Goal: Transaction & Acquisition: Purchase product/service

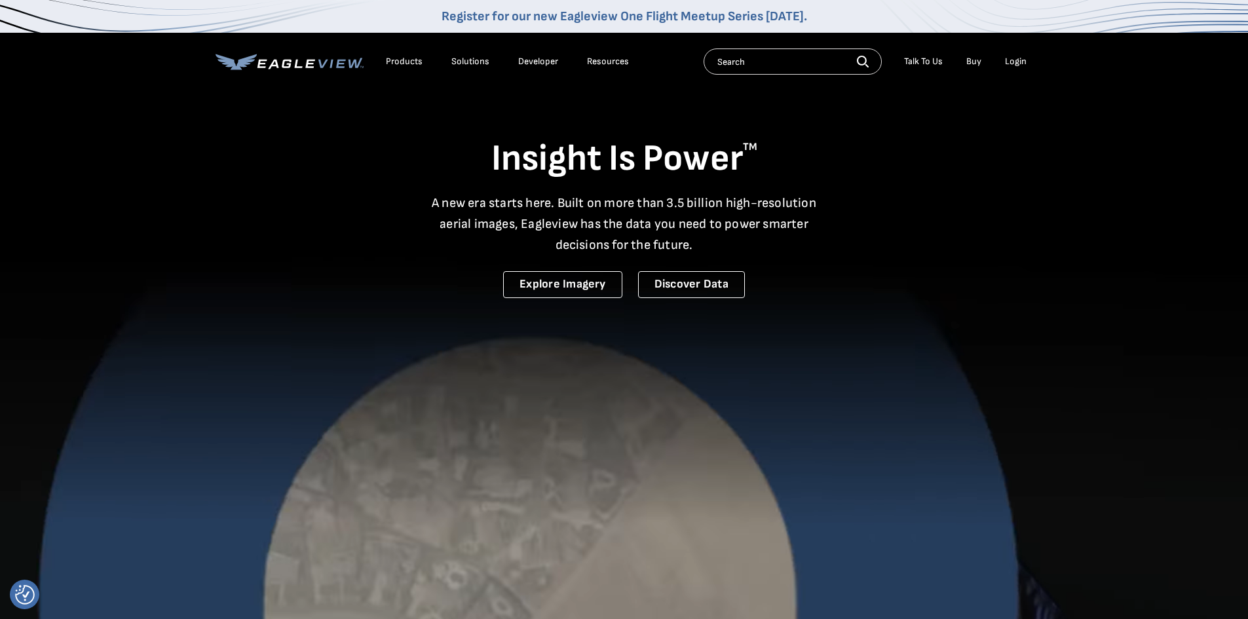
click at [1015, 58] on div "Login" at bounding box center [1016, 62] width 22 height 12
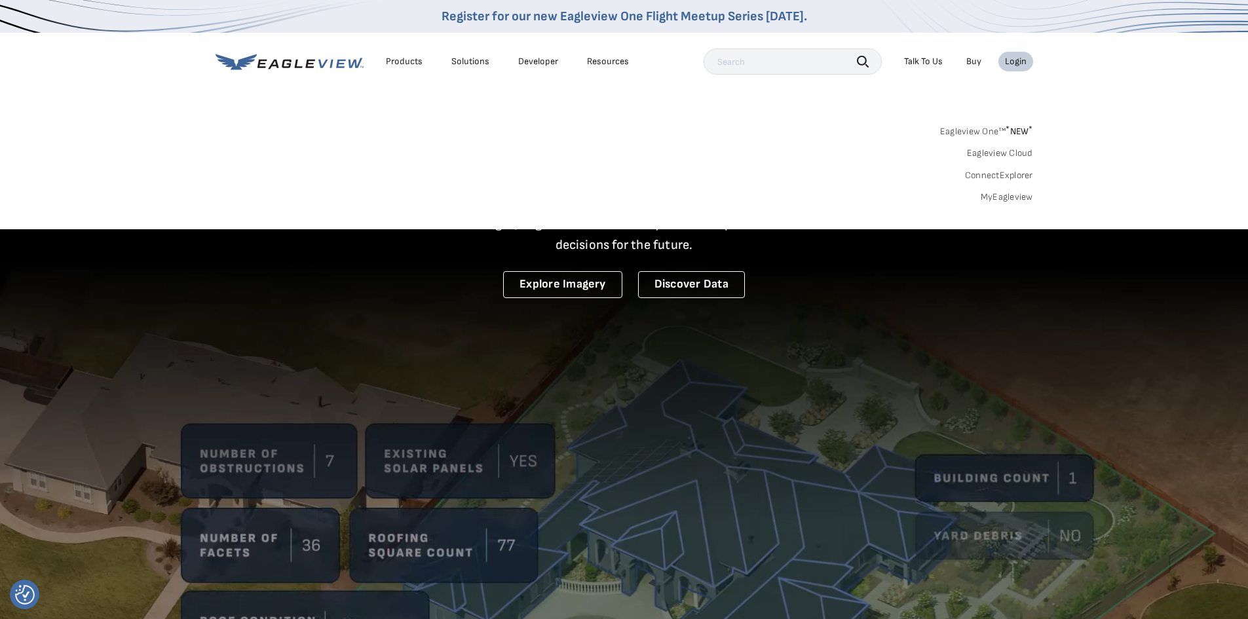
click at [1018, 193] on link "MyEagleview" at bounding box center [1006, 197] width 52 height 12
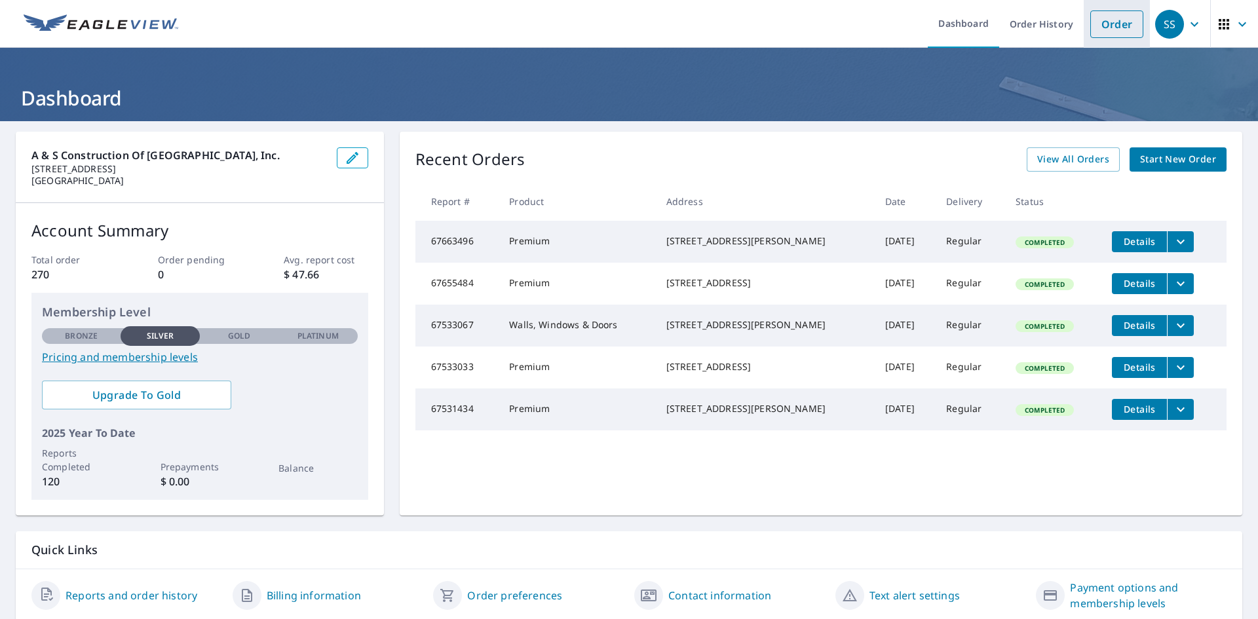
click at [1104, 24] on link "Order" at bounding box center [1116, 24] width 53 height 28
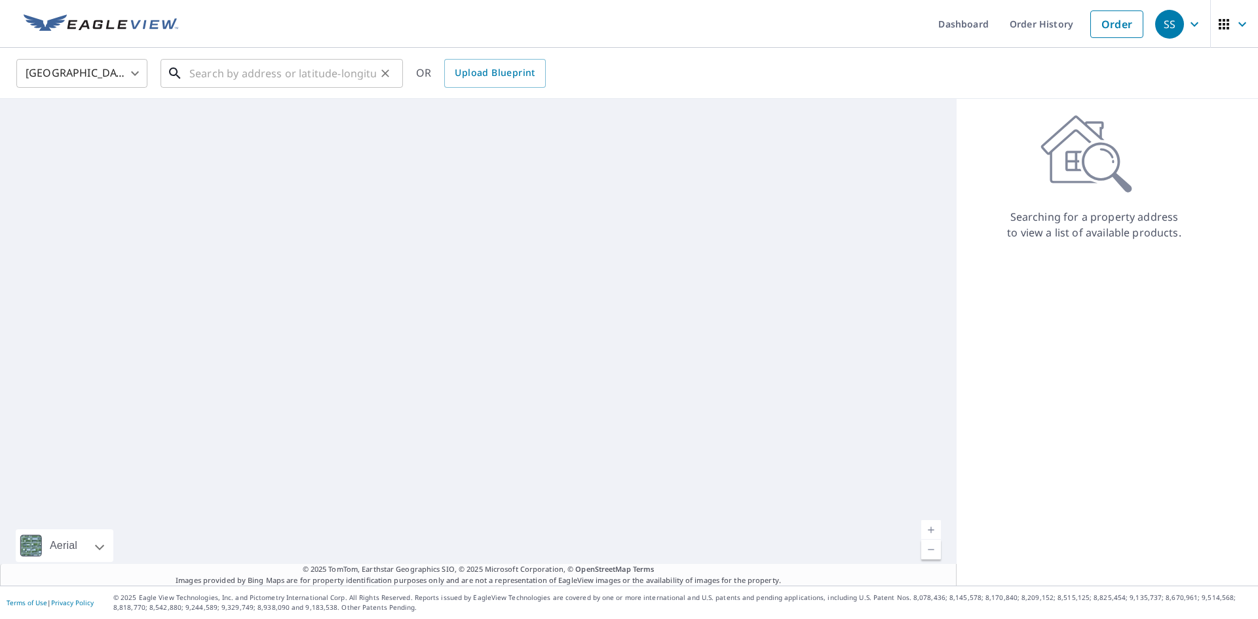
click at [213, 75] on input "text" at bounding box center [282, 73] width 187 height 37
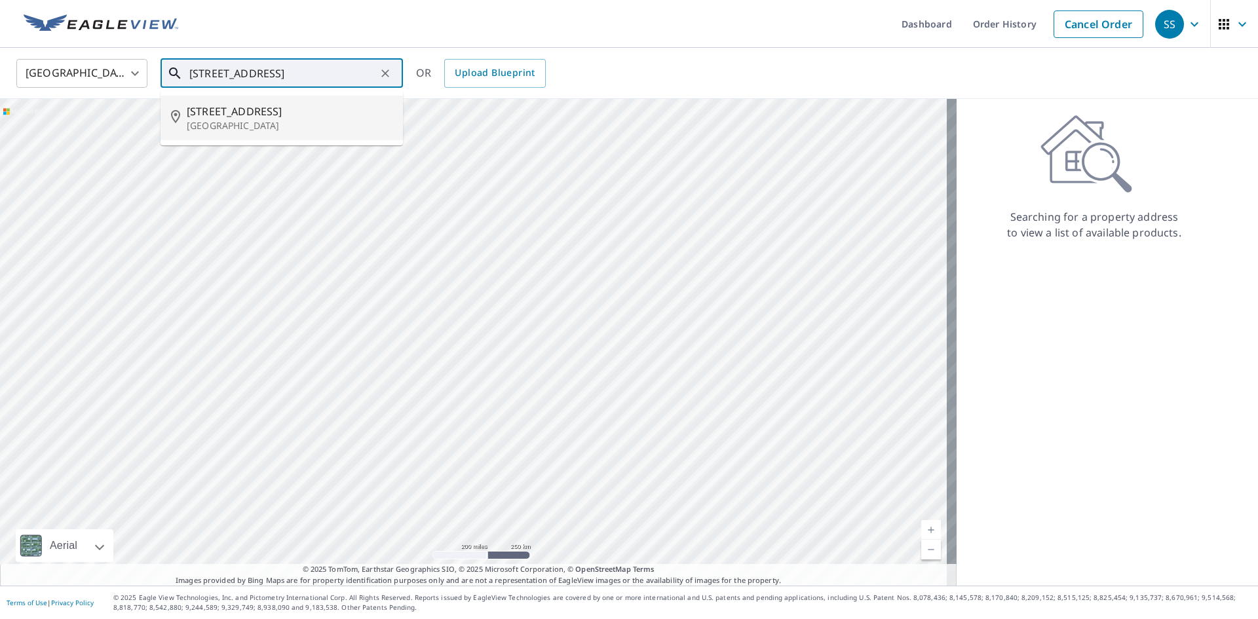
click at [219, 115] on span "[STREET_ADDRESS]" at bounding box center [290, 111] width 206 height 16
type input "[STREET_ADDRESS][PERSON_NAME]"
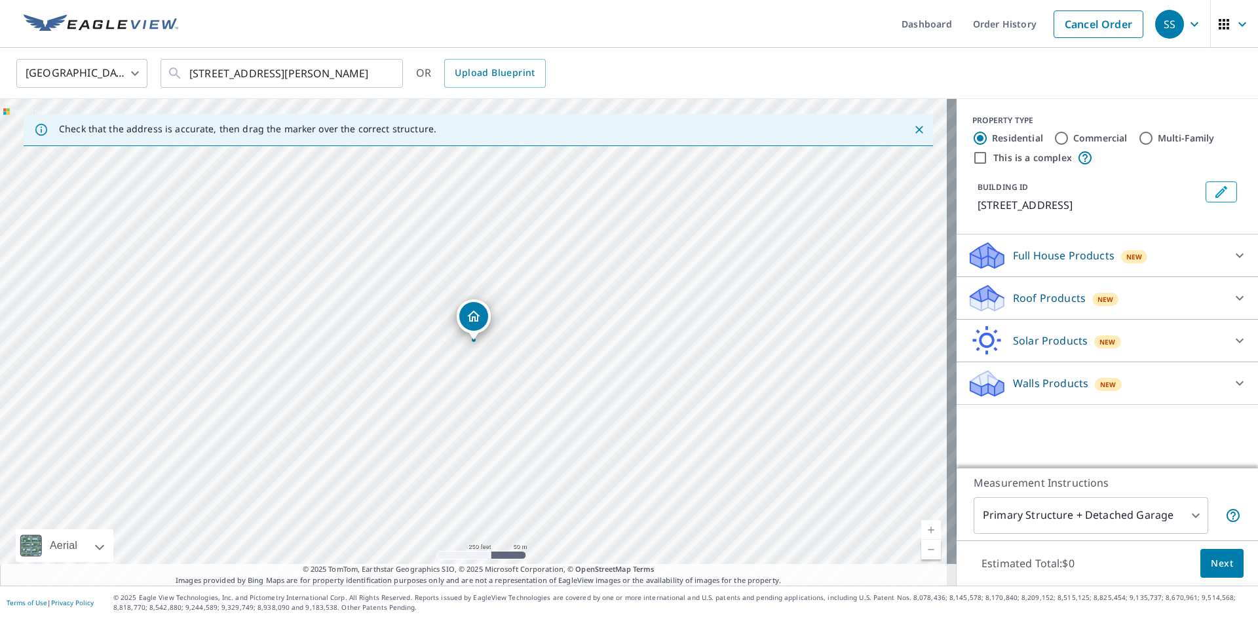
click at [1037, 296] on p "Roof Products" at bounding box center [1049, 298] width 73 height 16
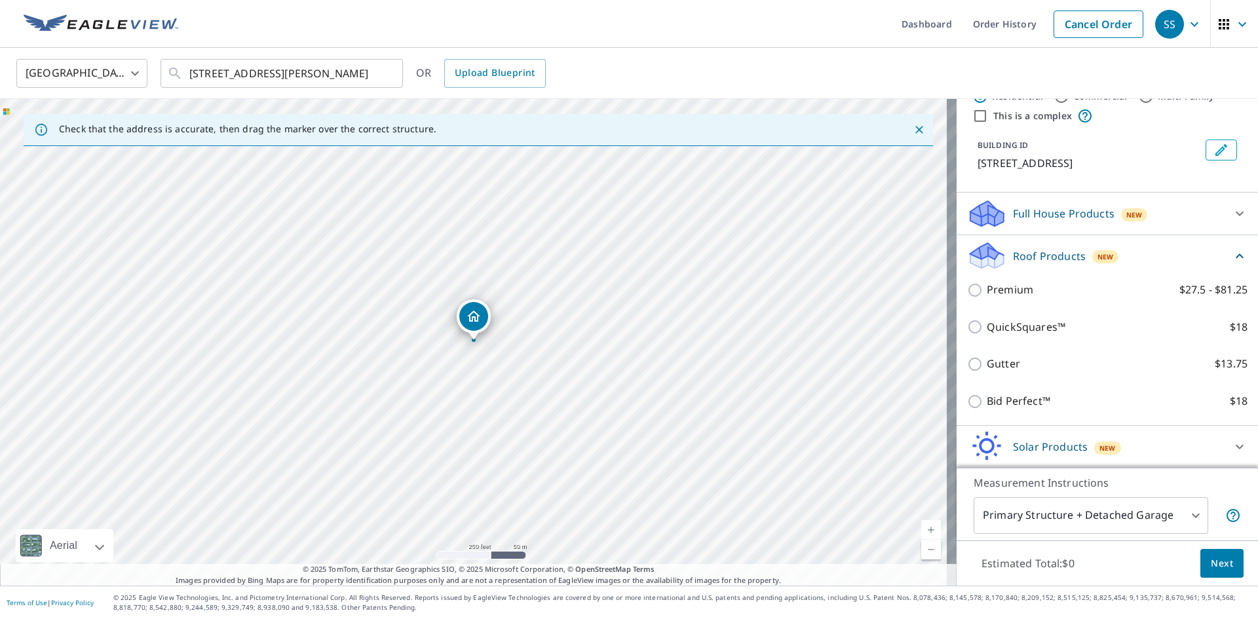
scroll to position [65, 0]
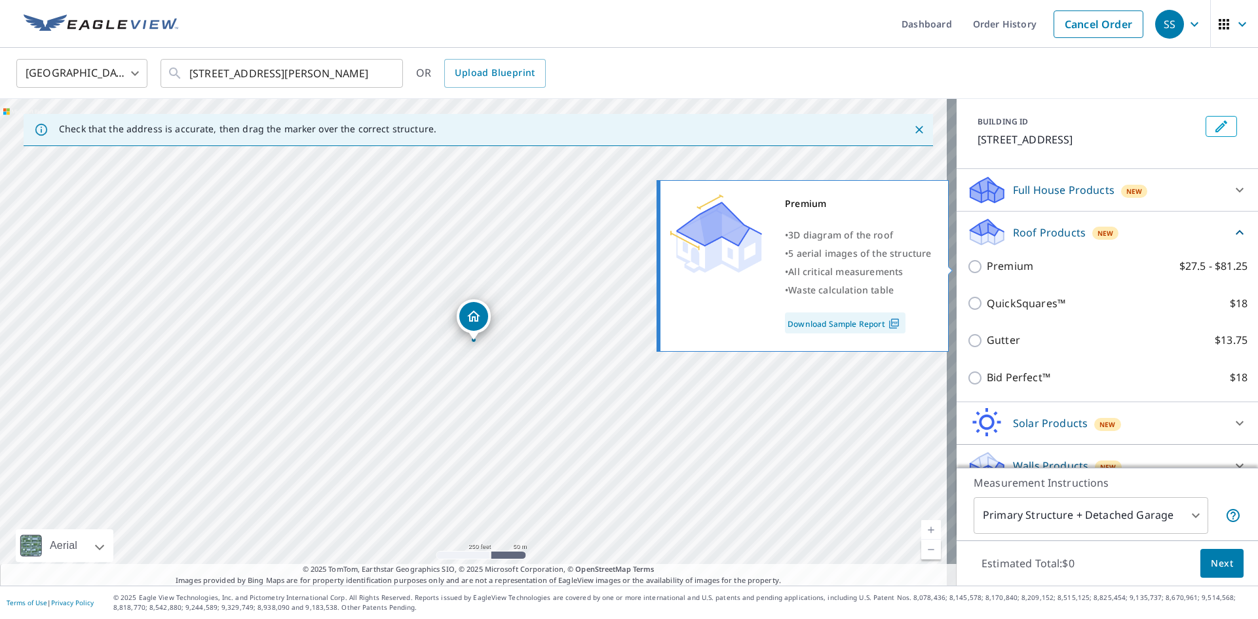
click at [969, 269] on input "Premium $27.5 - $81.25" at bounding box center [977, 267] width 20 height 16
checkbox input "true"
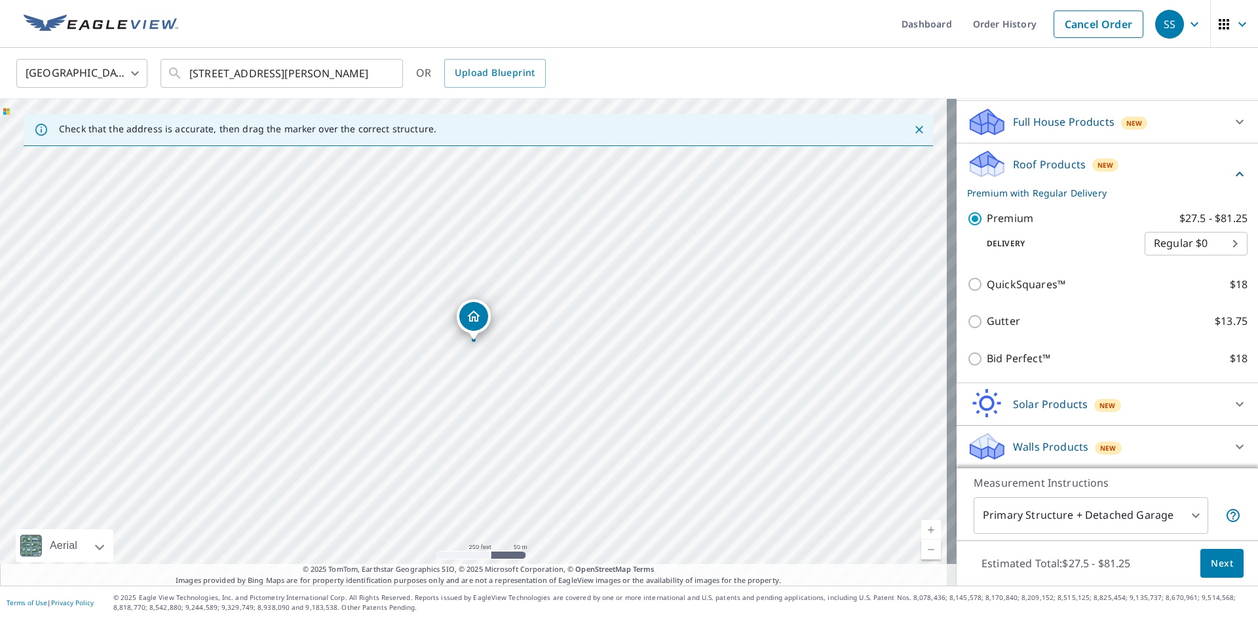
scroll to position [134, 0]
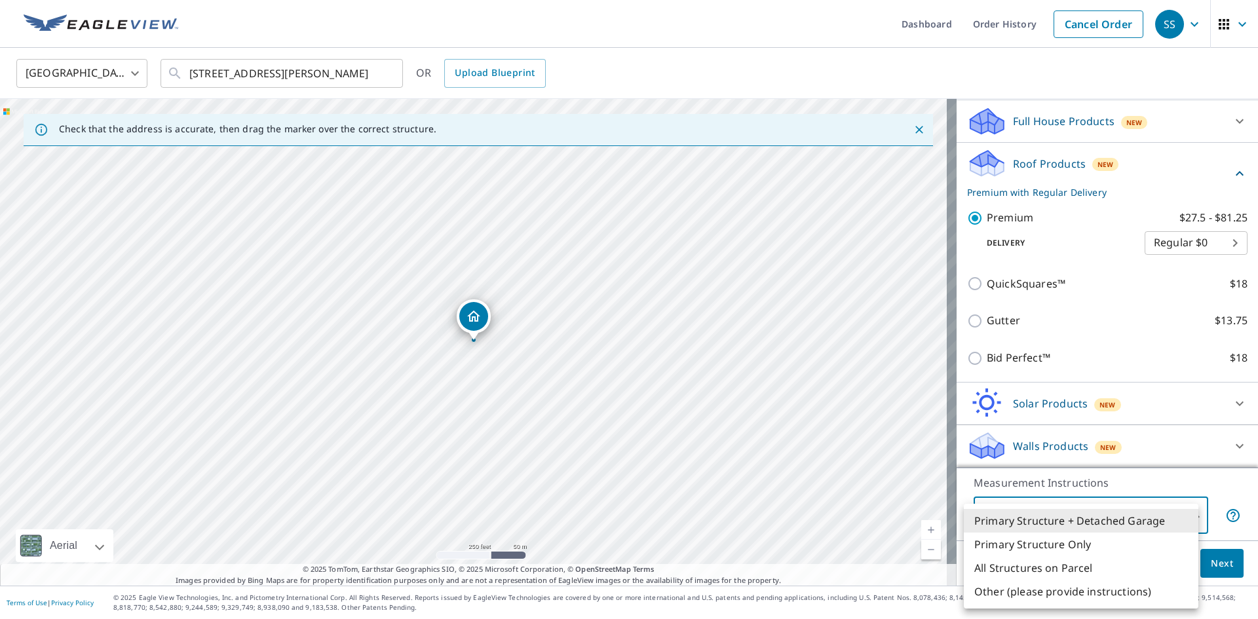
click at [1133, 514] on body "SS SS Dashboard Order History Cancel Order SS United States US ​ [STREET_ADDRES…" at bounding box center [629, 309] width 1258 height 619
click at [1054, 544] on li "Primary Structure Only" at bounding box center [1080, 544] width 234 height 24
type input "2"
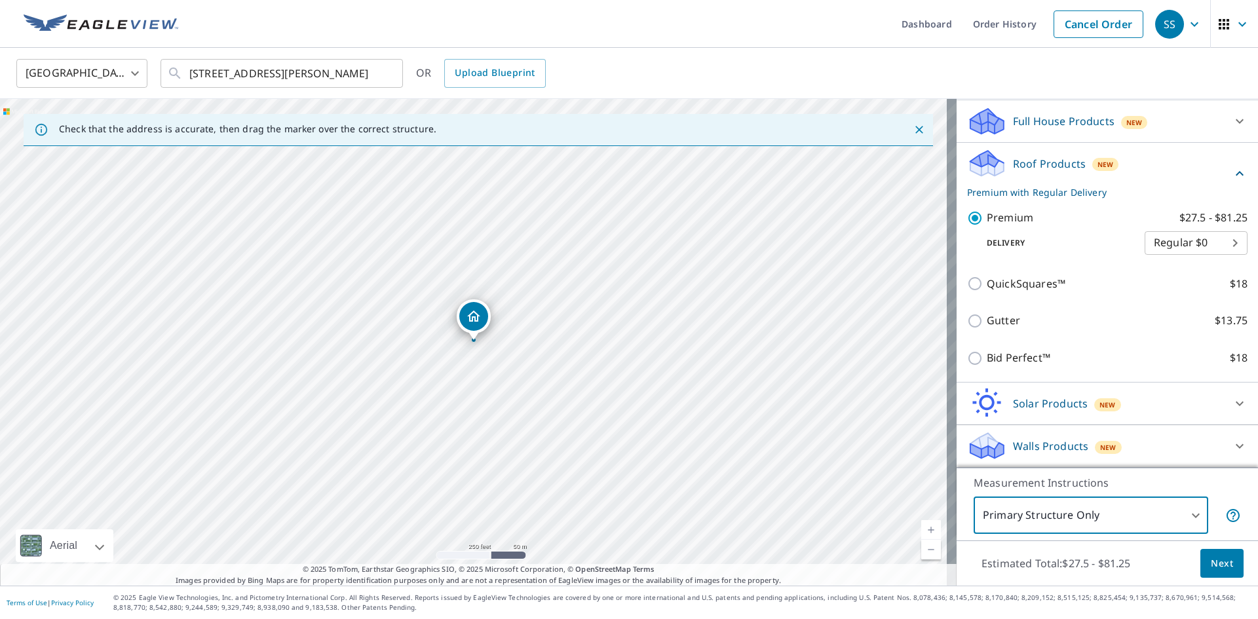
click at [1210, 559] on span "Next" at bounding box center [1221, 563] width 22 height 16
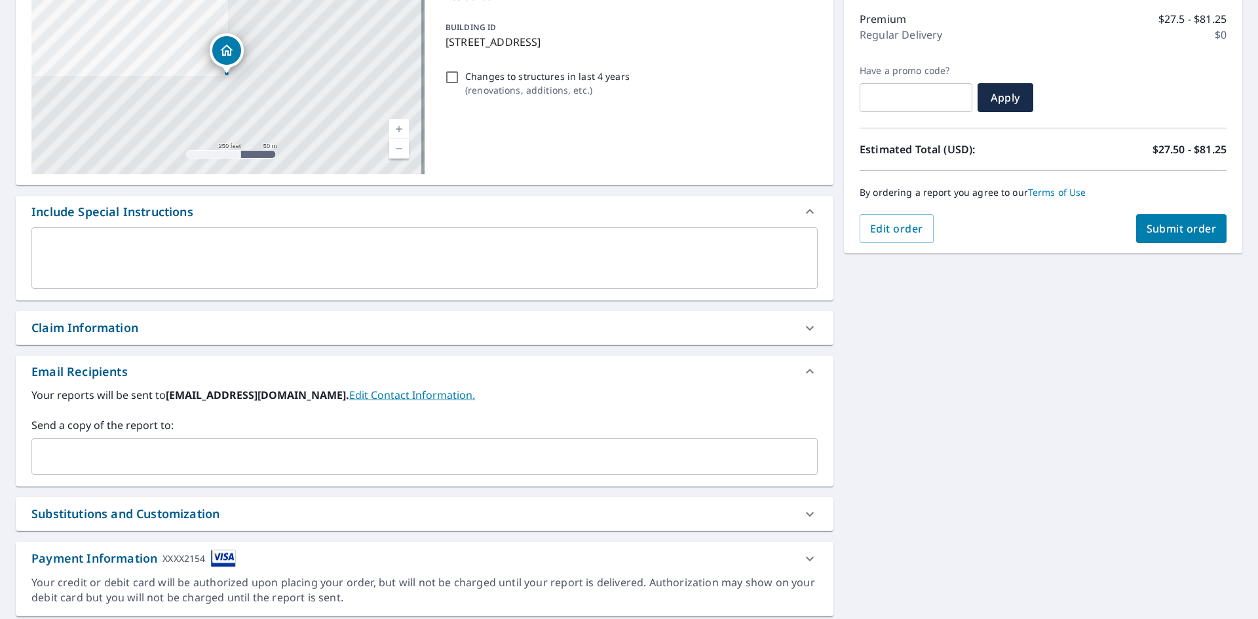
scroll to position [206, 0]
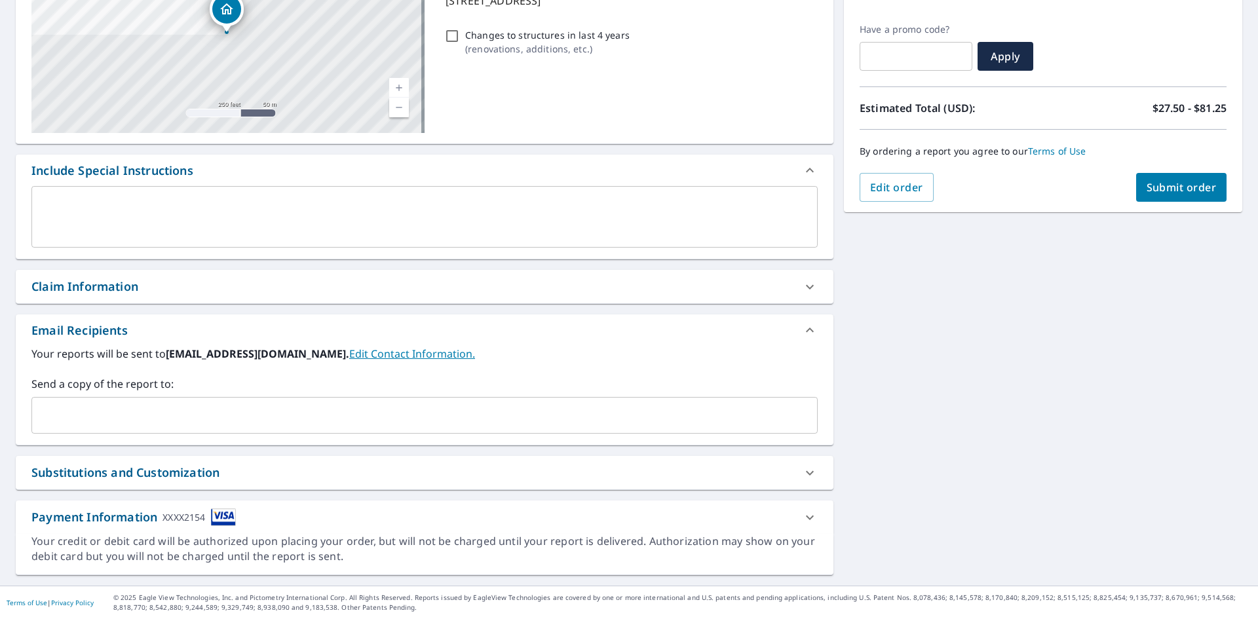
click at [80, 413] on input "text" at bounding box center [414, 415] width 755 height 25
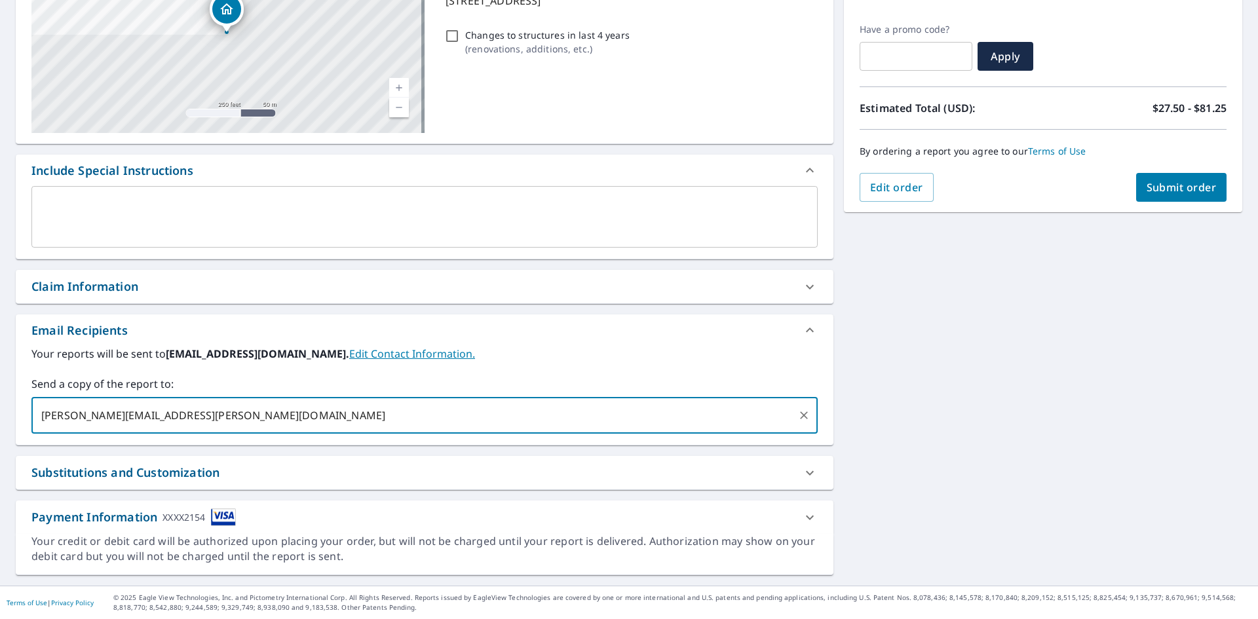
type input "[PERSON_NAME][EMAIL_ADDRESS][PERSON_NAME][DOMAIN_NAME]"
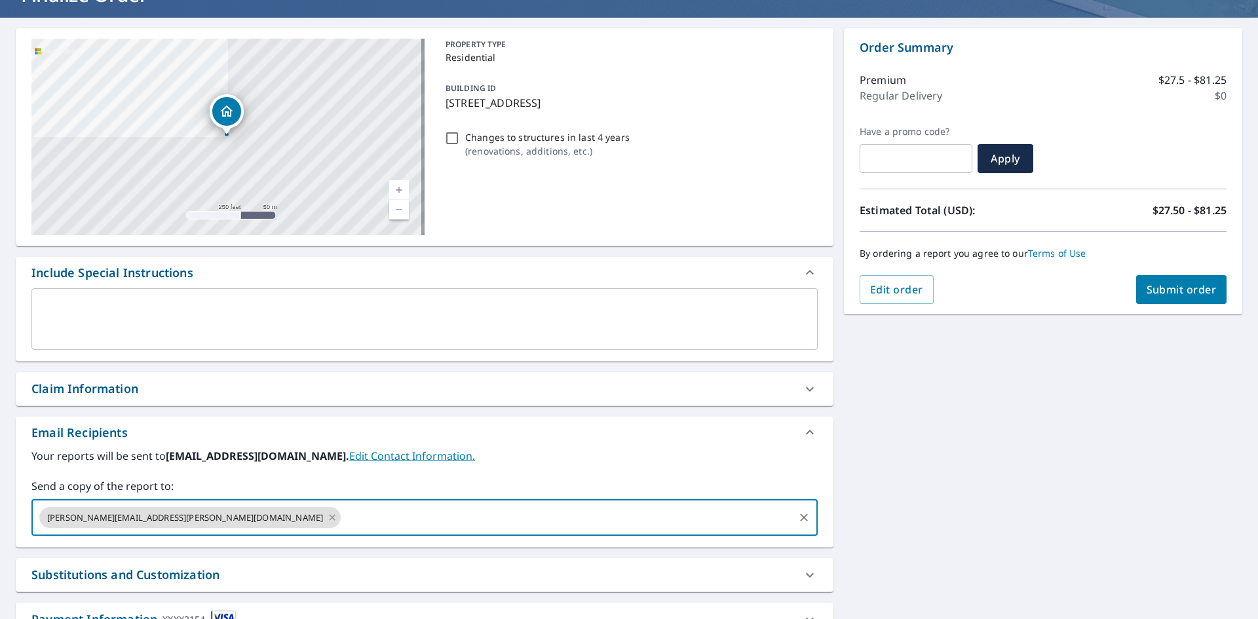
scroll to position [75, 0]
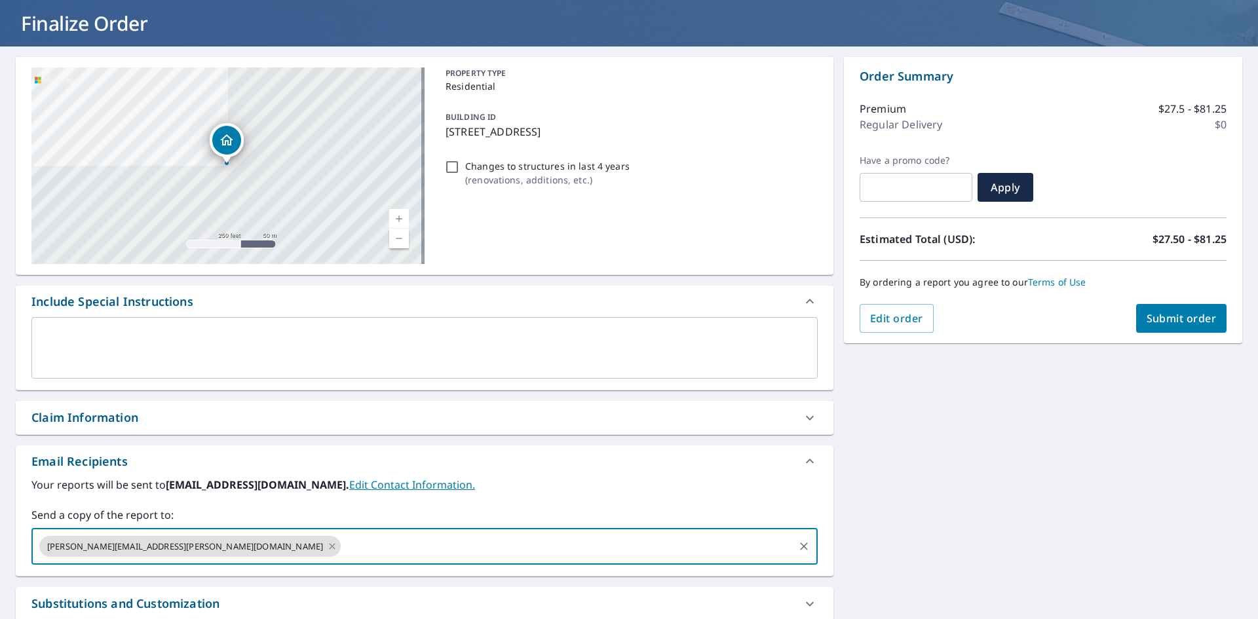
click at [1165, 314] on span "Submit order" at bounding box center [1181, 318] width 70 height 14
